Goal: Task Accomplishment & Management: Use online tool/utility

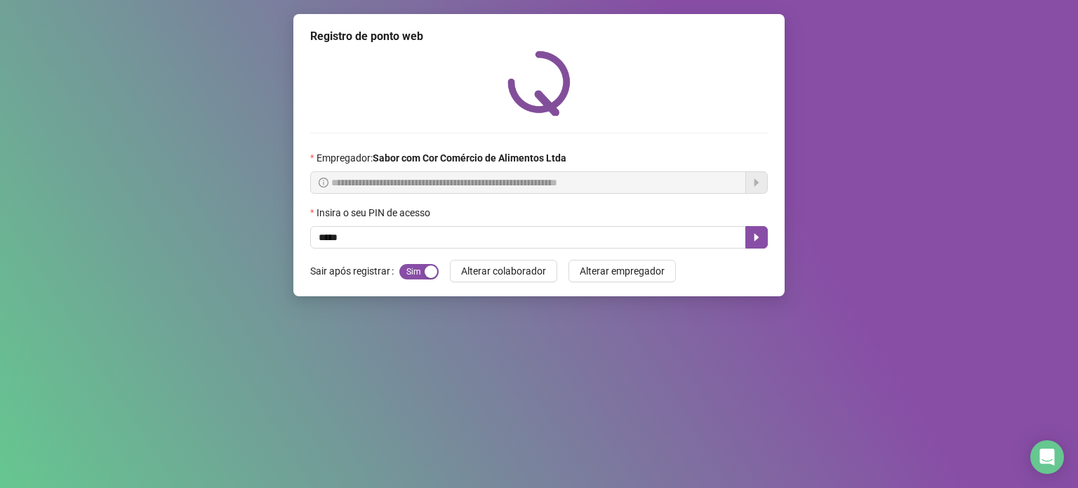
type input "*****"
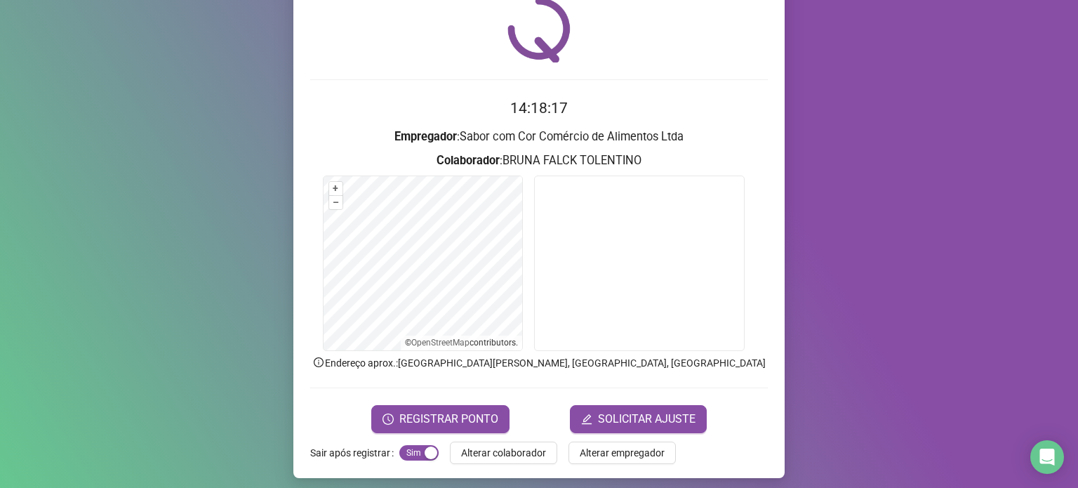
scroll to position [59, 0]
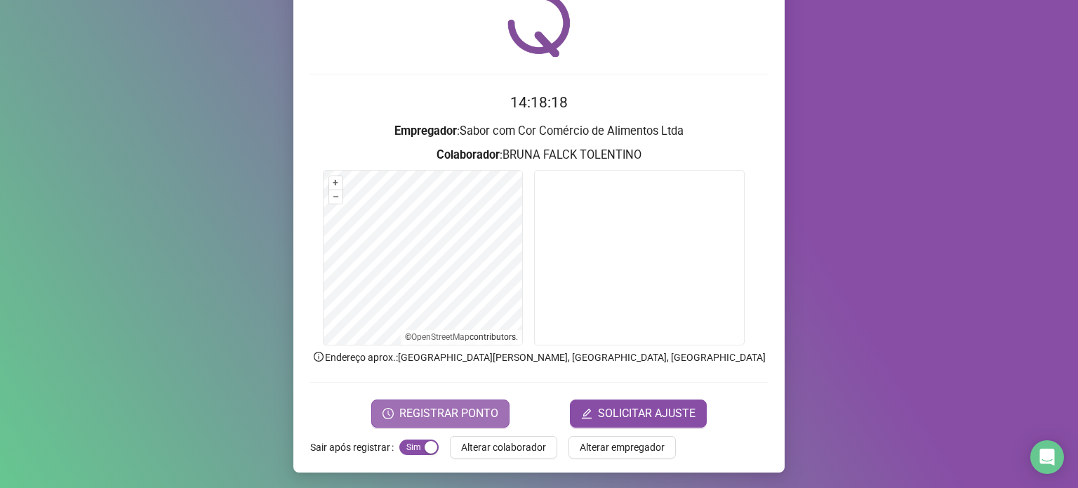
click at [471, 413] on span "REGISTRAR PONTO" at bounding box center [448, 413] width 99 height 17
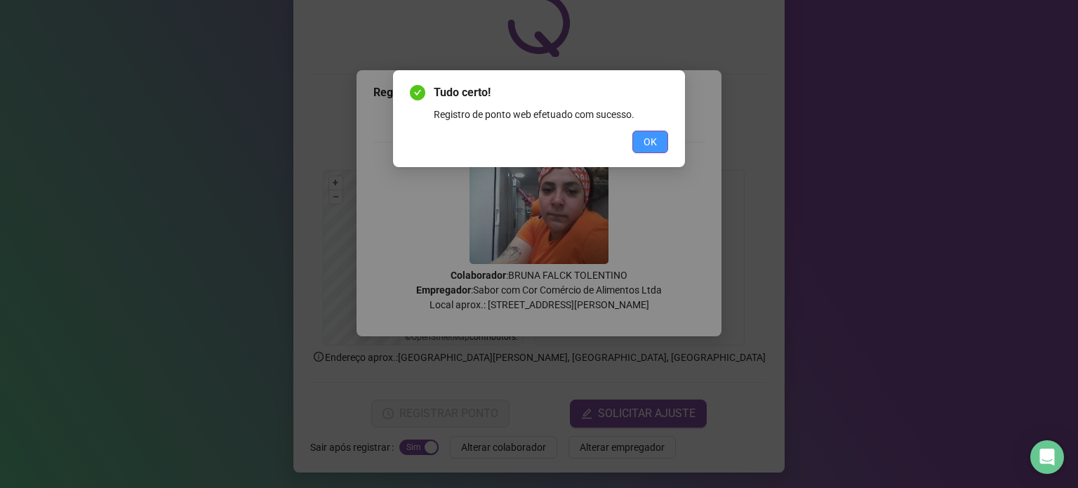
click at [646, 144] on span "OK" at bounding box center [649, 141] width 13 height 15
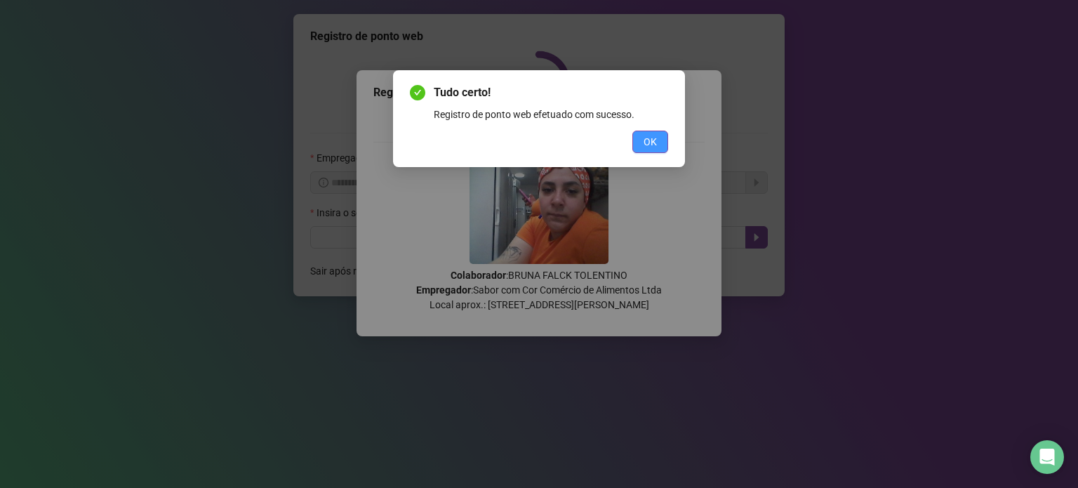
scroll to position [0, 0]
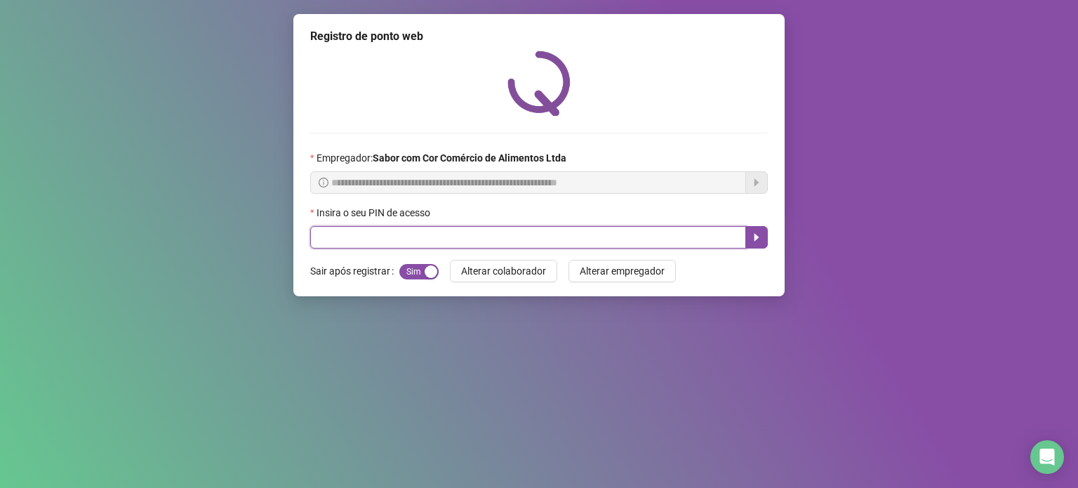
click at [615, 244] on input "text" at bounding box center [528, 237] width 436 height 22
type input "*****"
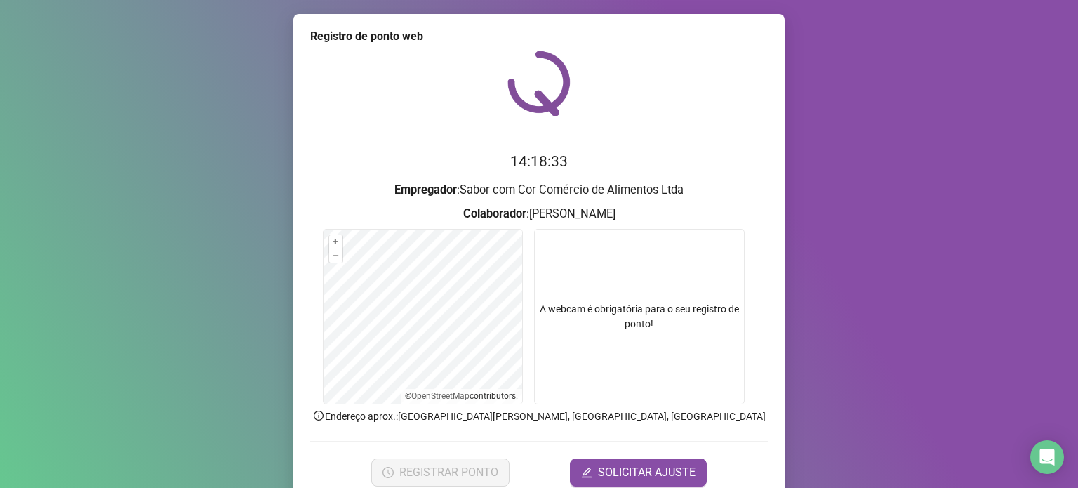
scroll to position [59, 0]
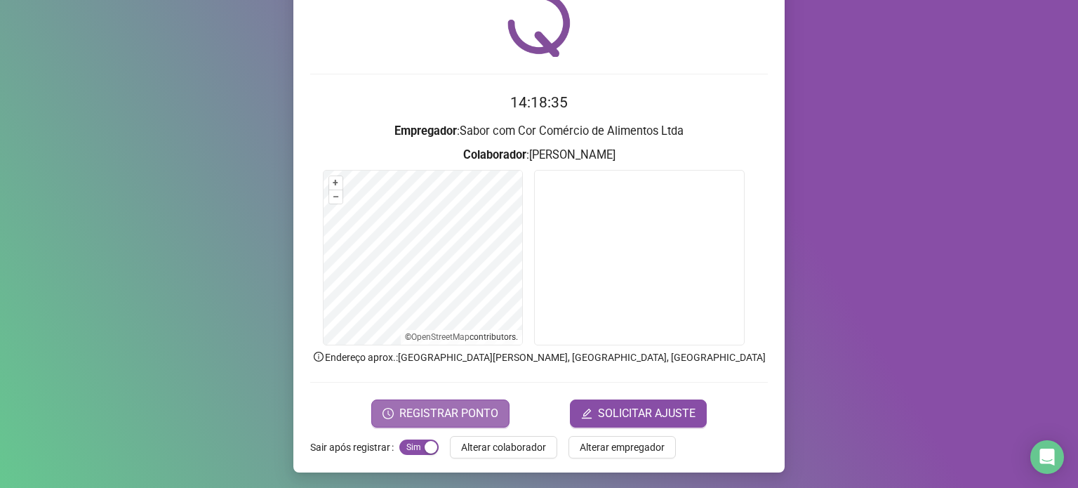
click at [408, 410] on span "REGISTRAR PONTO" at bounding box center [448, 413] width 99 height 17
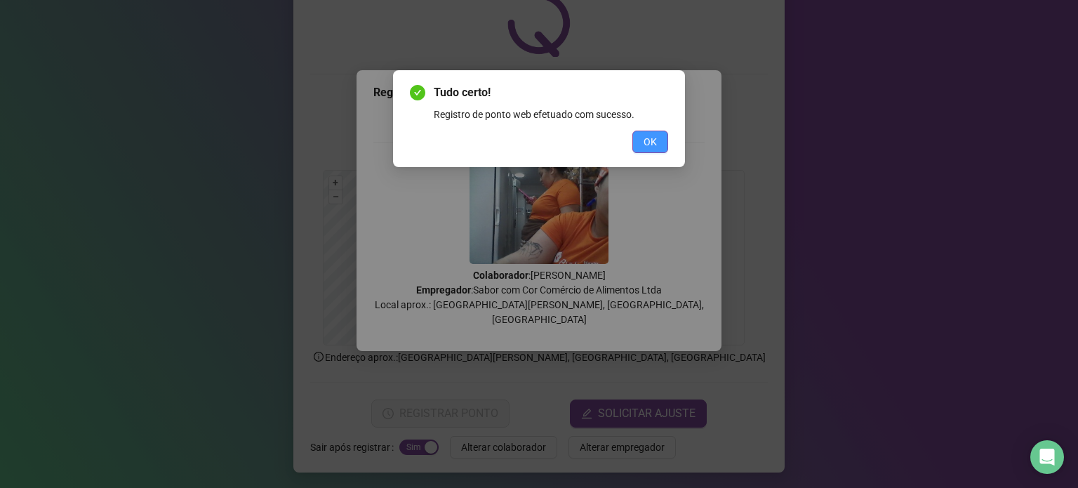
click at [648, 142] on span "OK" at bounding box center [649, 141] width 13 height 15
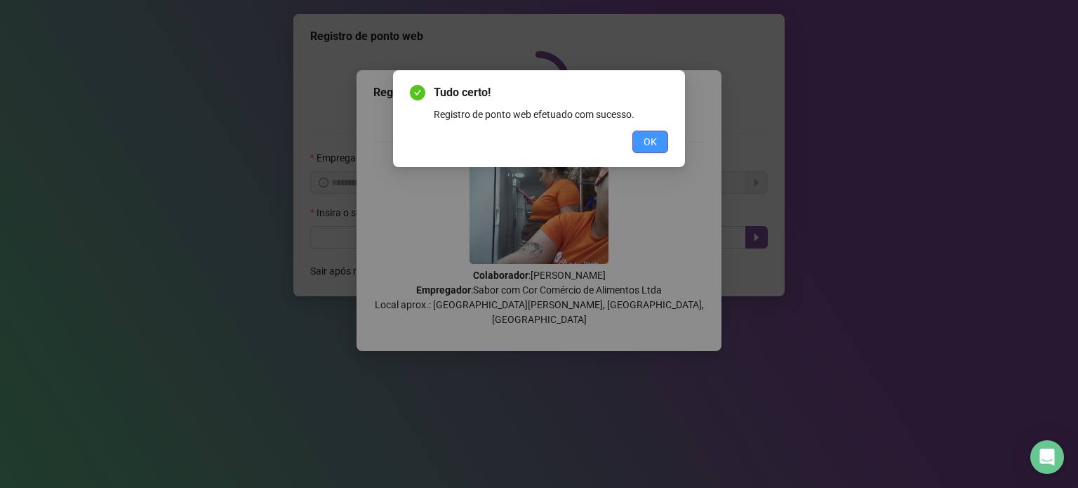
scroll to position [0, 0]
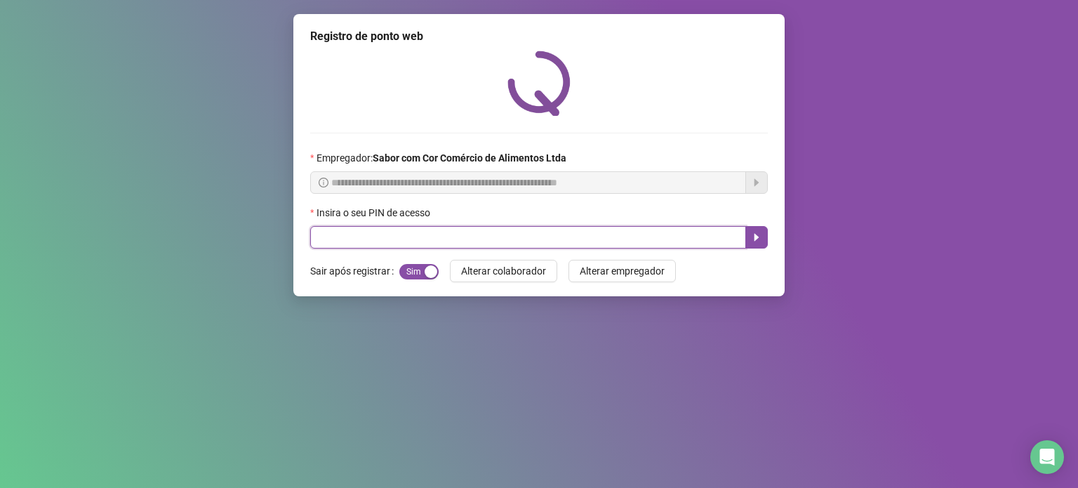
click at [605, 236] on input "text" at bounding box center [528, 237] width 436 height 22
type input "*****"
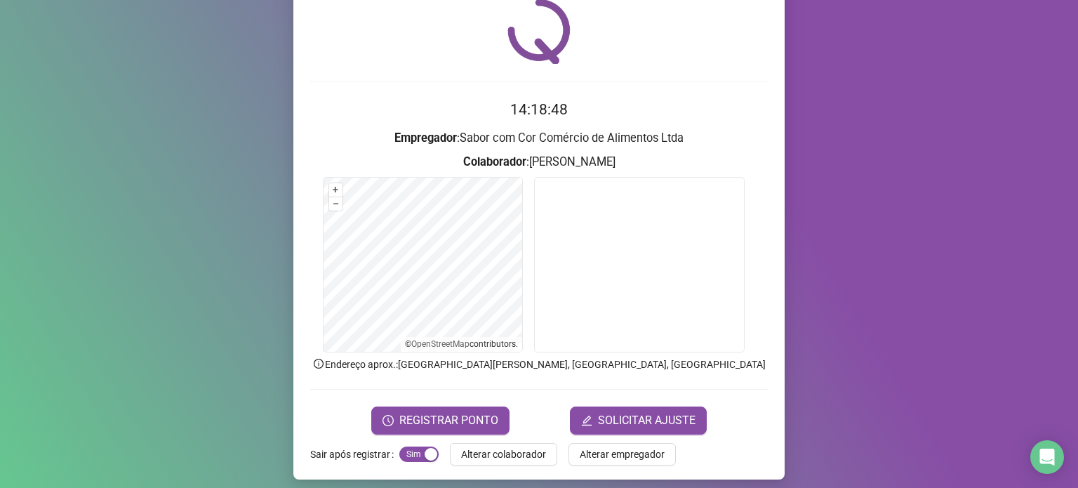
scroll to position [59, 0]
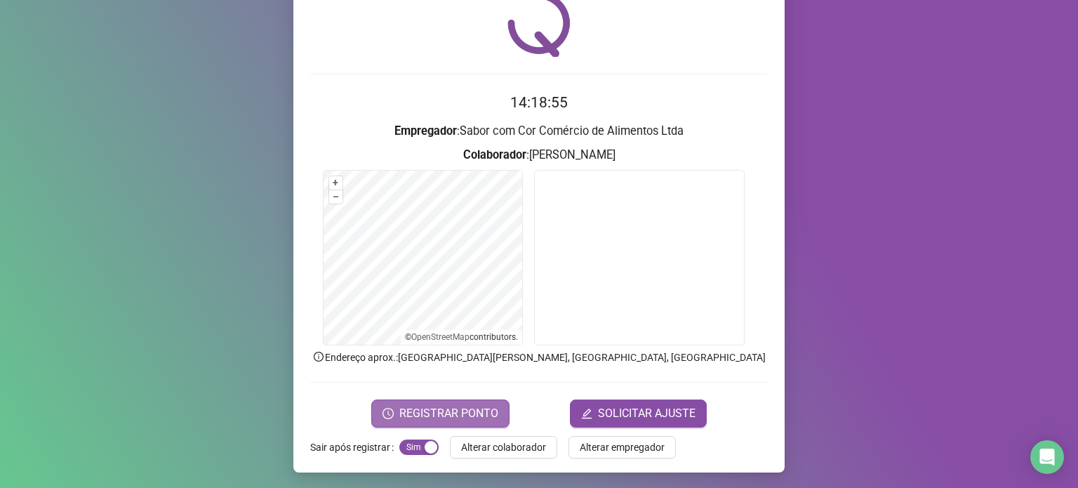
click at [452, 403] on button "REGISTRAR PONTO" at bounding box center [440, 413] width 138 height 28
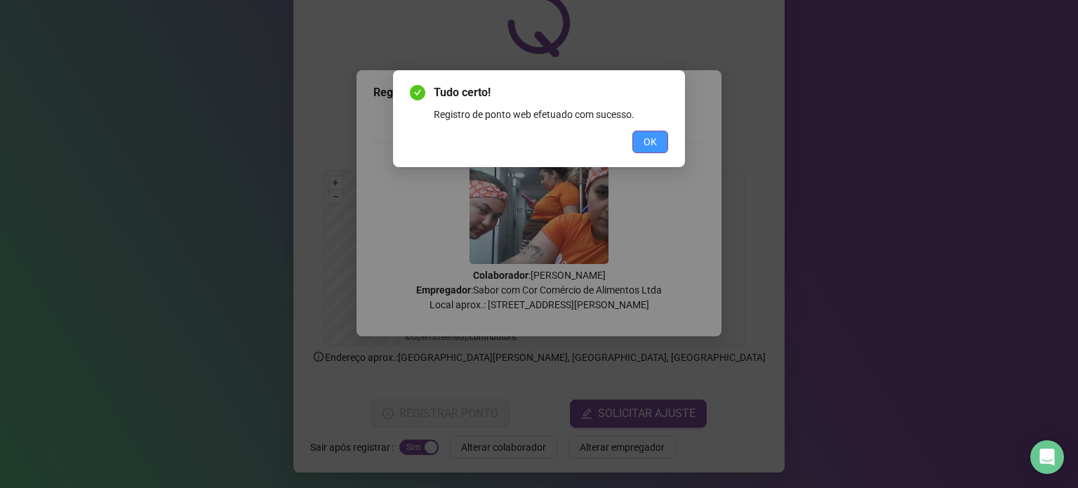
click at [655, 144] on span "OK" at bounding box center [649, 141] width 13 height 15
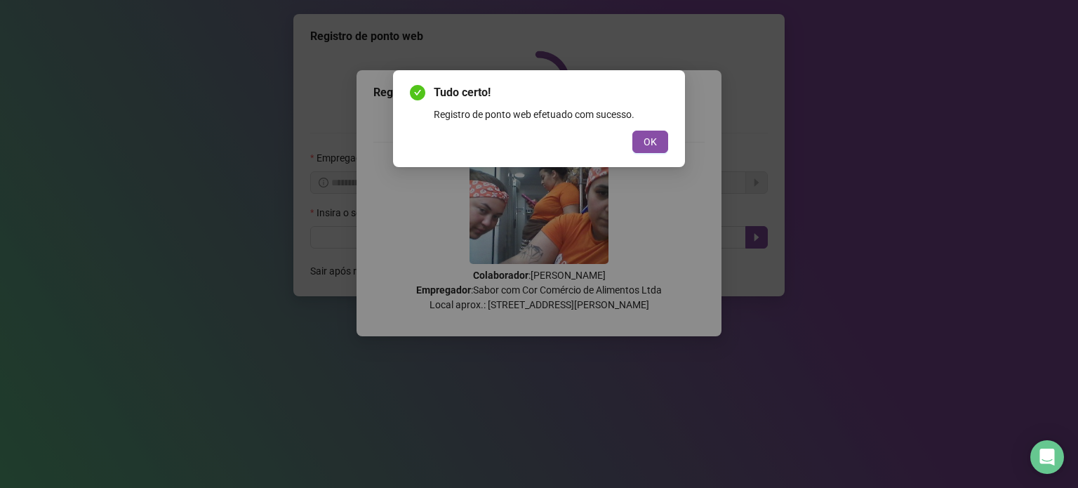
scroll to position [0, 0]
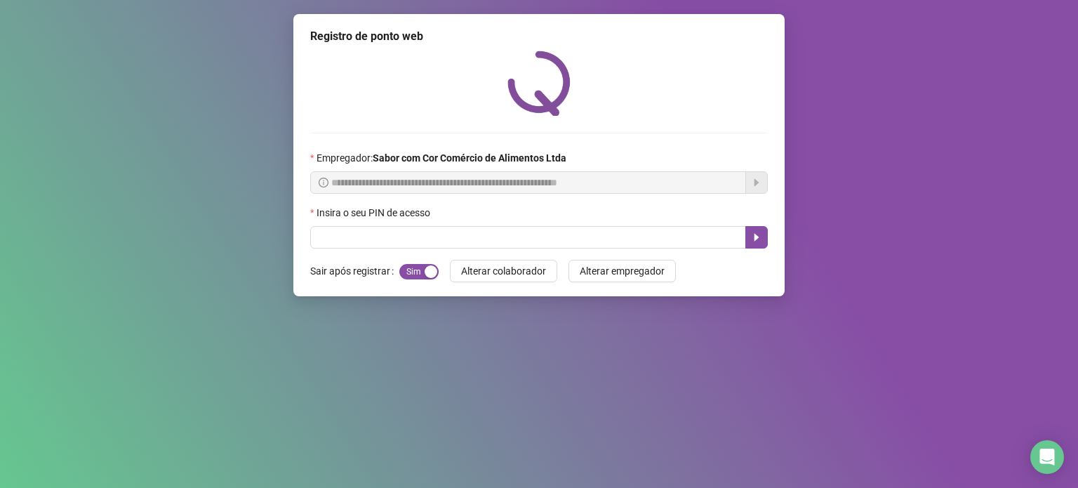
drag, startPoint x: 22, startPoint y: 25, endPoint x: 0, endPoint y: 521, distance: 496.5
